Goal: Transaction & Acquisition: Purchase product/service

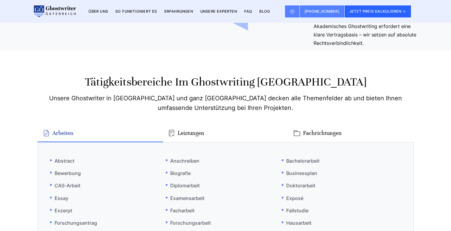
scroll to position [3271, 0]
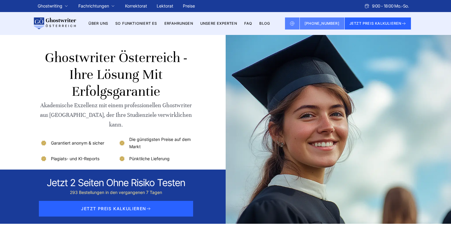
click at [216, 25] on link "Unsere Experten" at bounding box center [218, 23] width 37 height 5
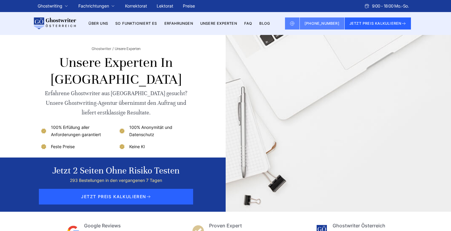
click at [178, 21] on link "Erfahrungen" at bounding box center [178, 23] width 29 height 5
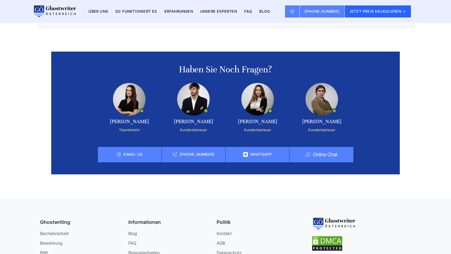
scroll to position [1321, 0]
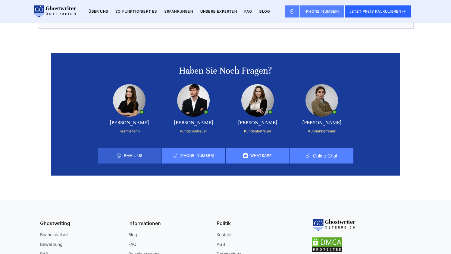
click at [143, 163] on div "Email us" at bounding box center [130, 155] width 64 height 15
click at [122, 162] on div "Email us" at bounding box center [130, 155] width 64 height 15
click at [130, 158] on link "Email us" at bounding box center [133, 155] width 19 height 5
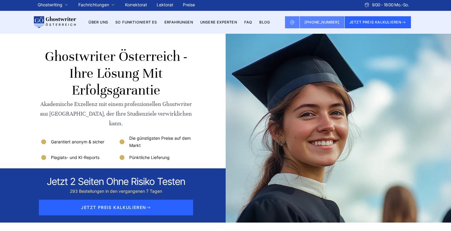
scroll to position [18, 0]
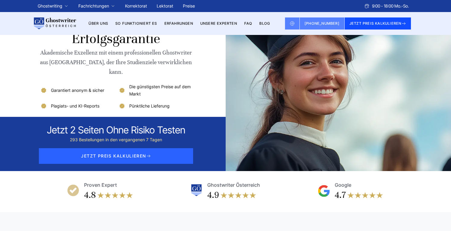
click at [358, 20] on button "JETZT PREIS KALKULIEREN" at bounding box center [377, 23] width 67 height 12
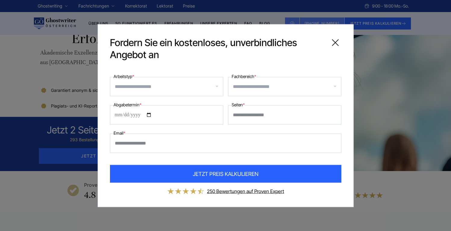
click at [202, 81] on div at bounding box center [166, 86] width 113 height 19
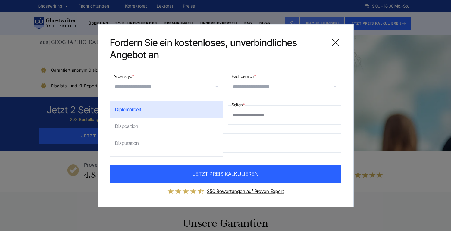
scroll to position [368, 0]
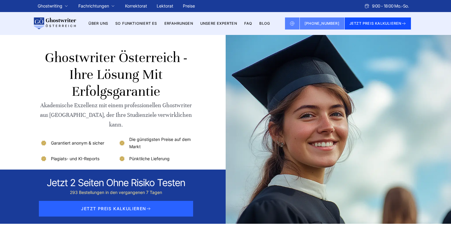
click at [366, 28] on button "JETZT PREIS KALKULIEREN" at bounding box center [377, 23] width 67 height 12
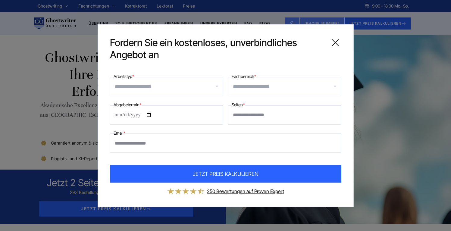
click at [196, 85] on input "Arbeitstyp *" at bounding box center [169, 87] width 108 height 10
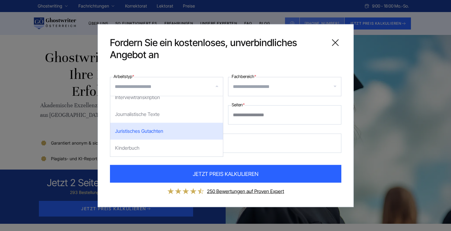
scroll to position [783, 0]
